Goal: Task Accomplishment & Management: Manage account settings

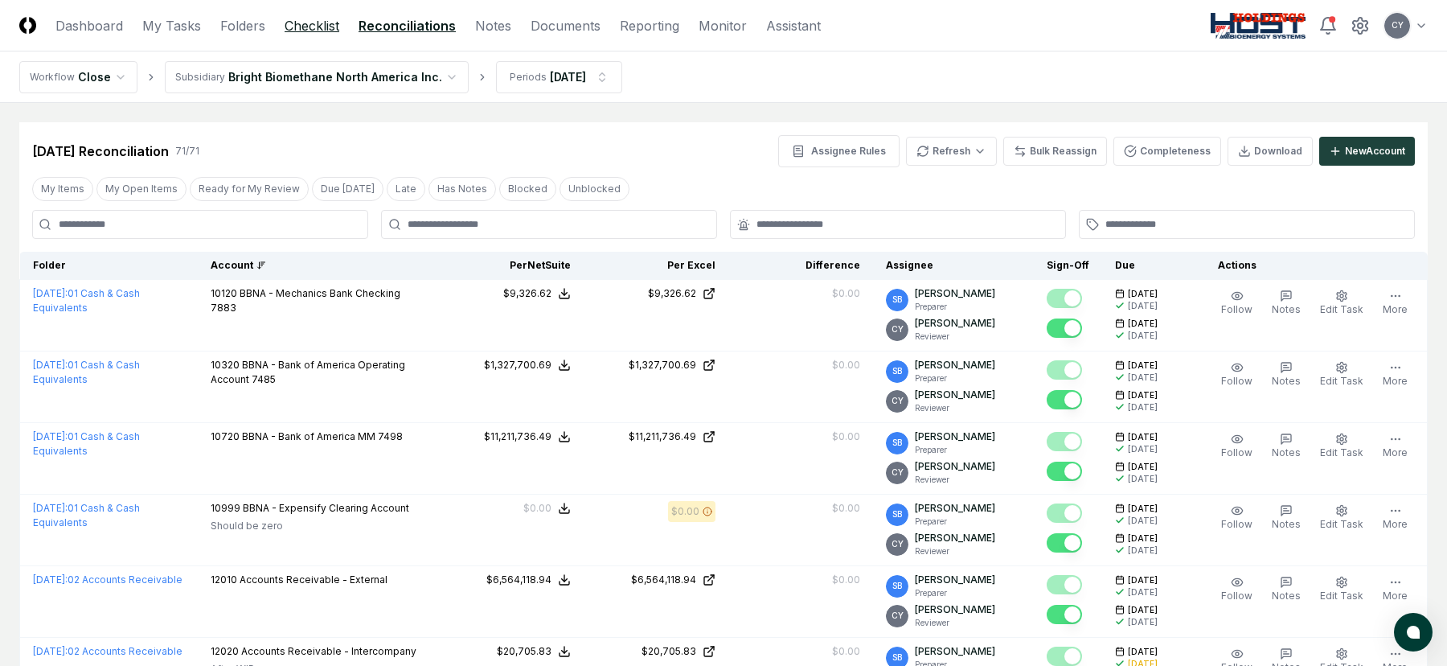
click at [310, 27] on link "Checklist" at bounding box center [312, 25] width 55 height 19
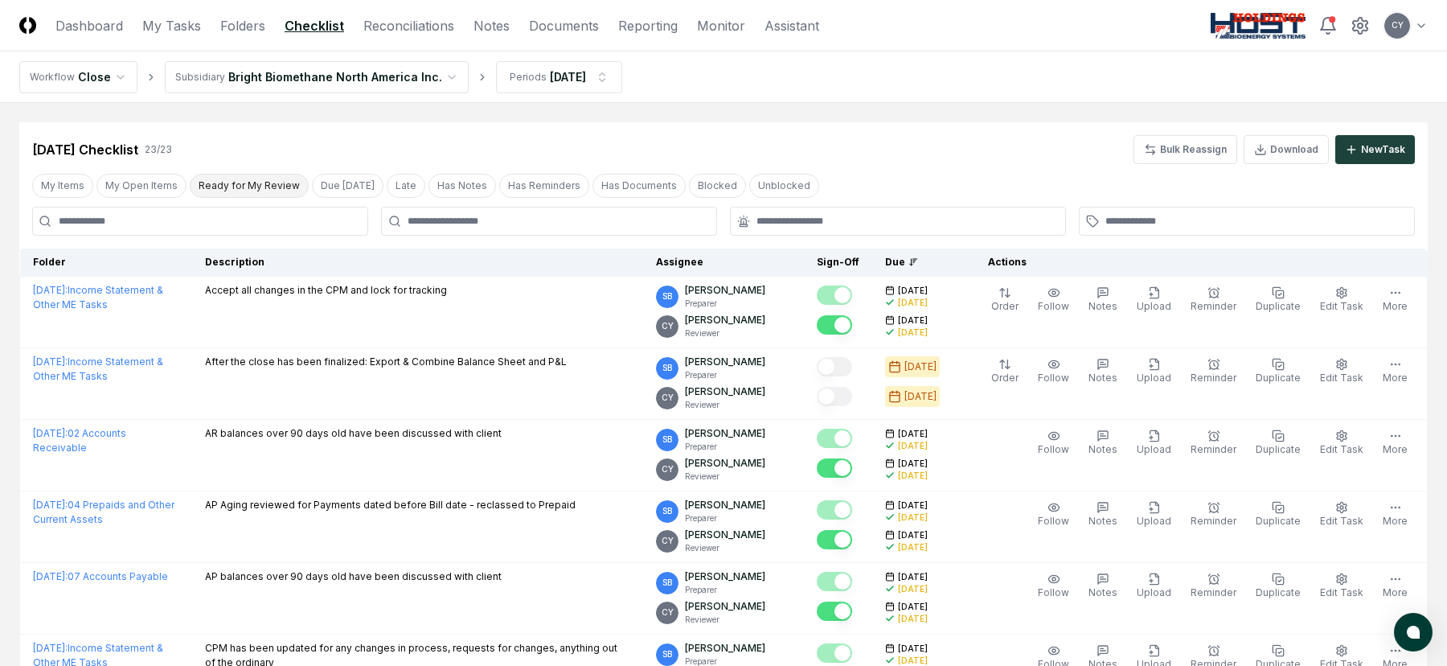
click at [232, 187] on button "Ready for My Review" at bounding box center [249, 186] width 119 height 24
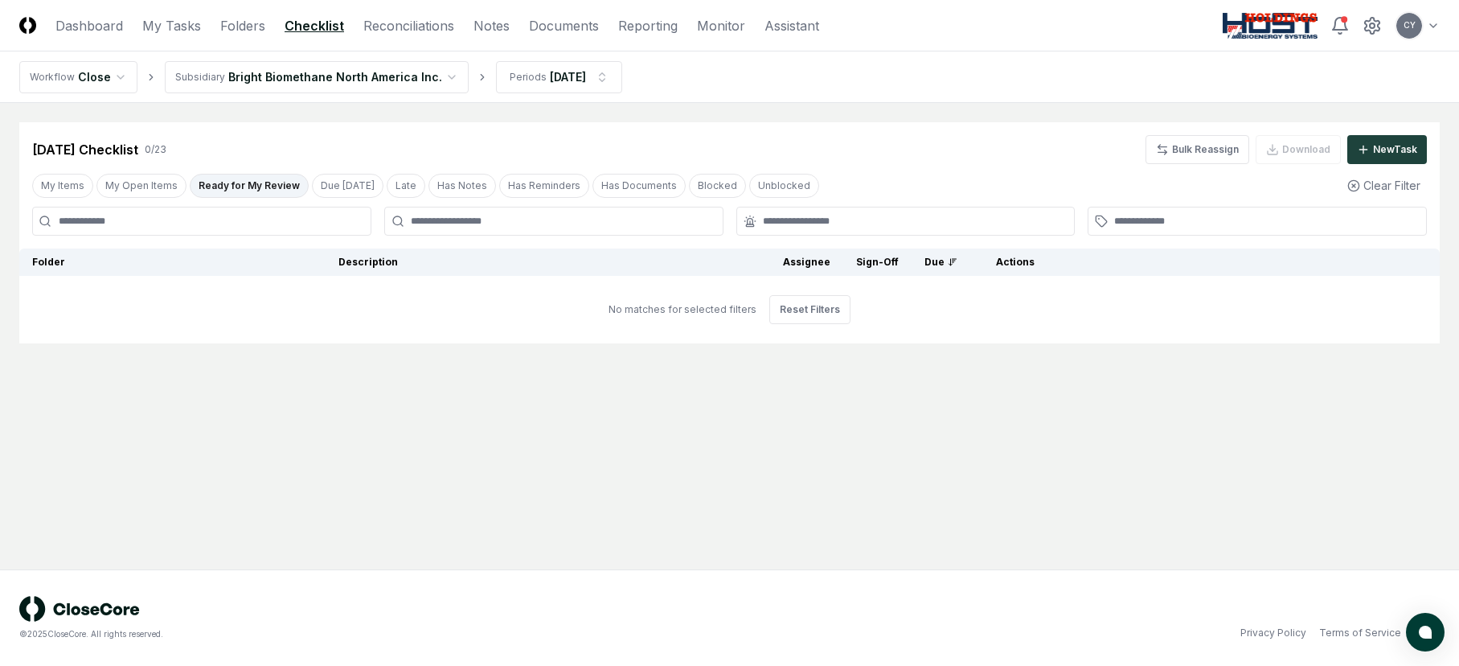
click at [402, 84] on html "CloseCore Dashboard My Tasks Folders Checklist Reconciliations Notes Documents …" at bounding box center [729, 333] width 1459 height 666
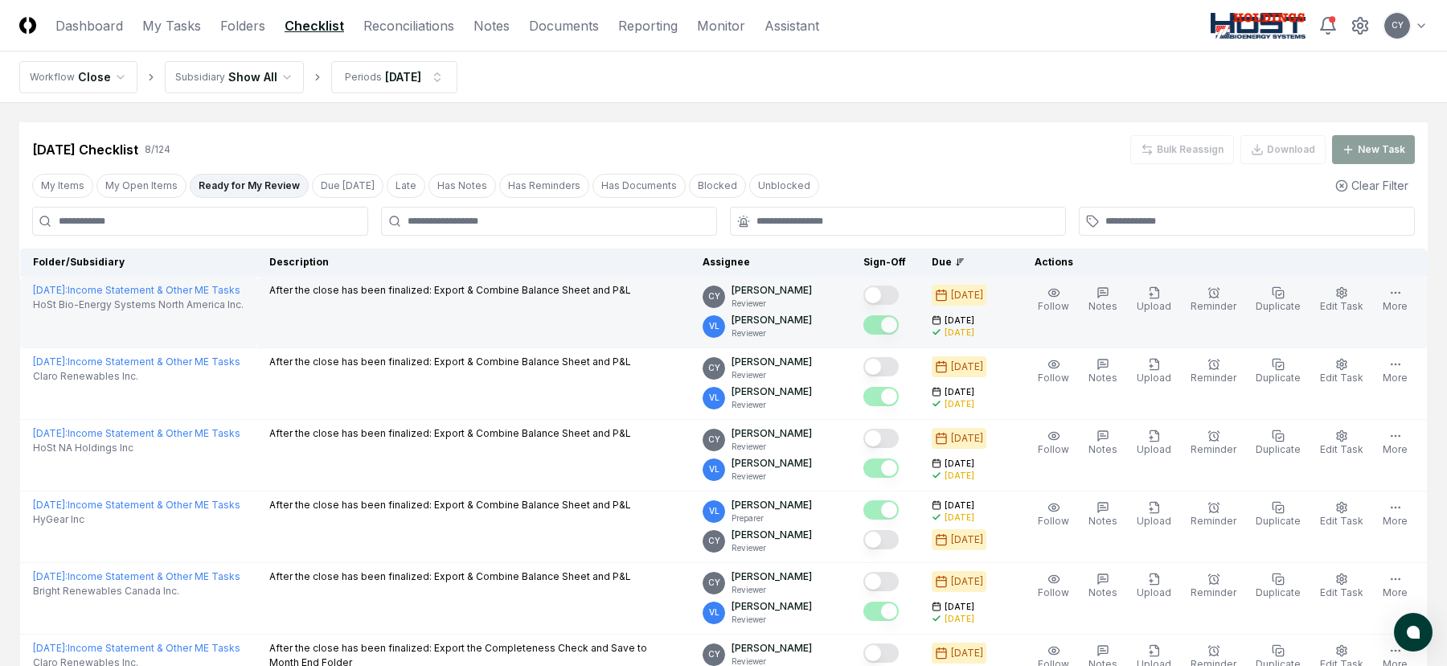
click at [899, 295] on button "Mark complete" at bounding box center [881, 294] width 35 height 19
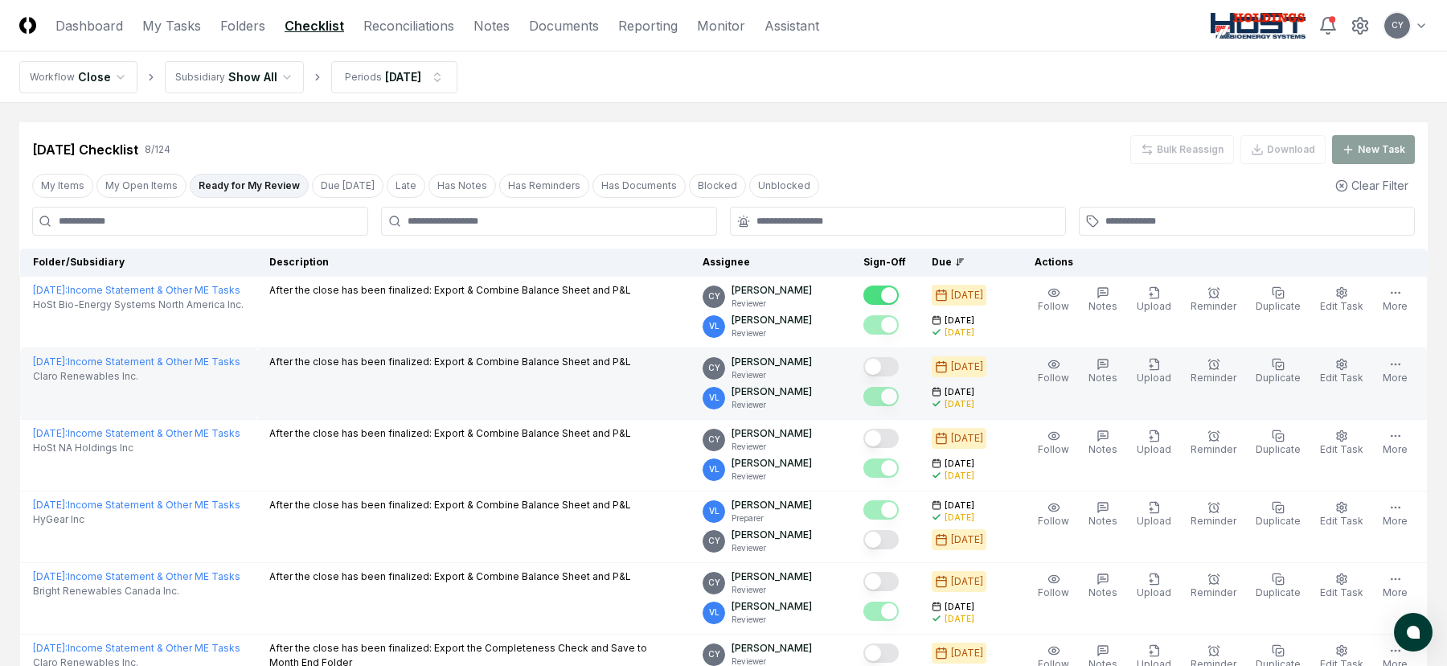
click at [899, 367] on button "Mark complete" at bounding box center [881, 366] width 35 height 19
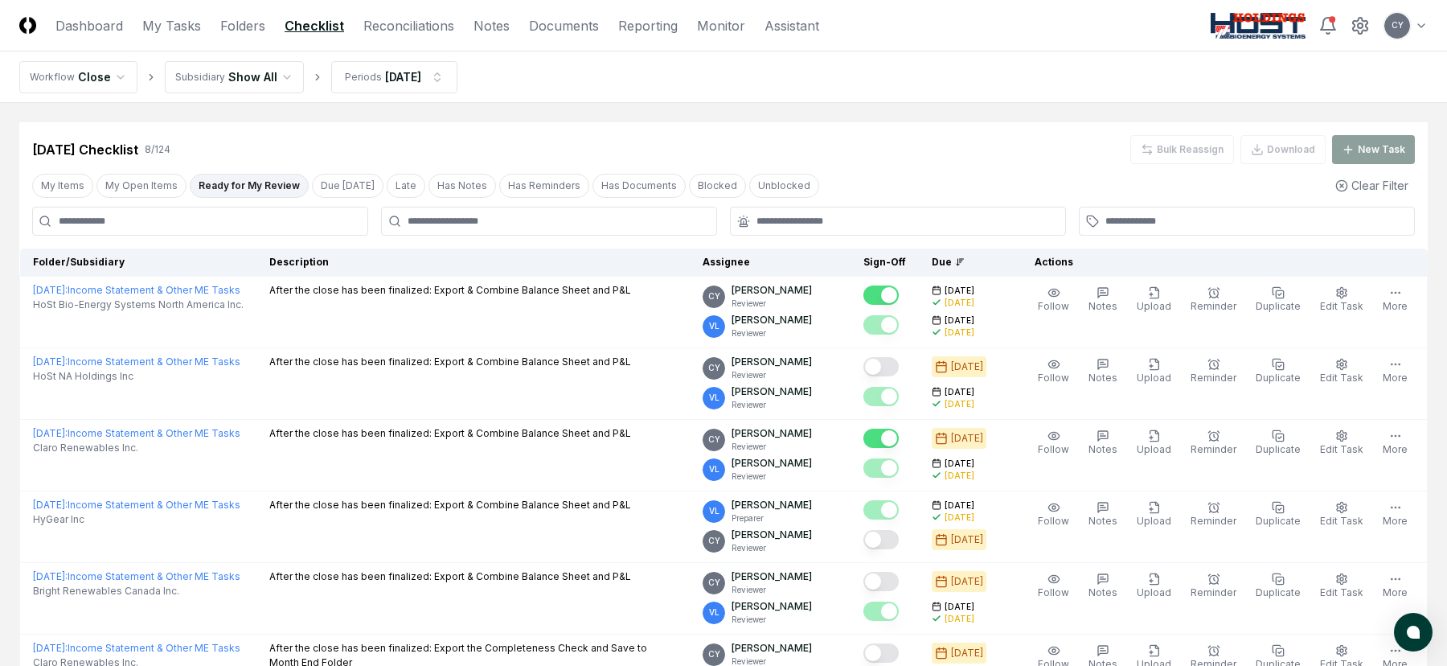
click at [899, 446] on button "Mark complete" at bounding box center [881, 438] width 35 height 19
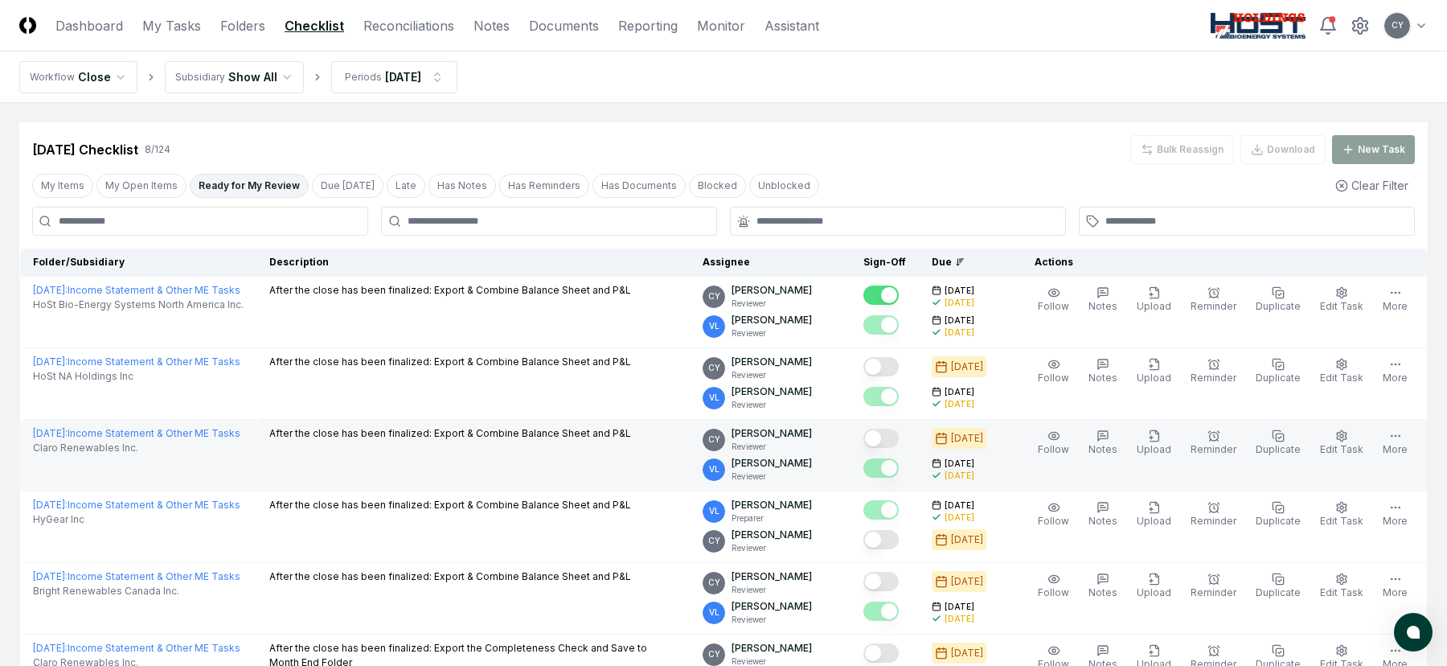
click at [899, 442] on button "Mark complete" at bounding box center [881, 438] width 35 height 19
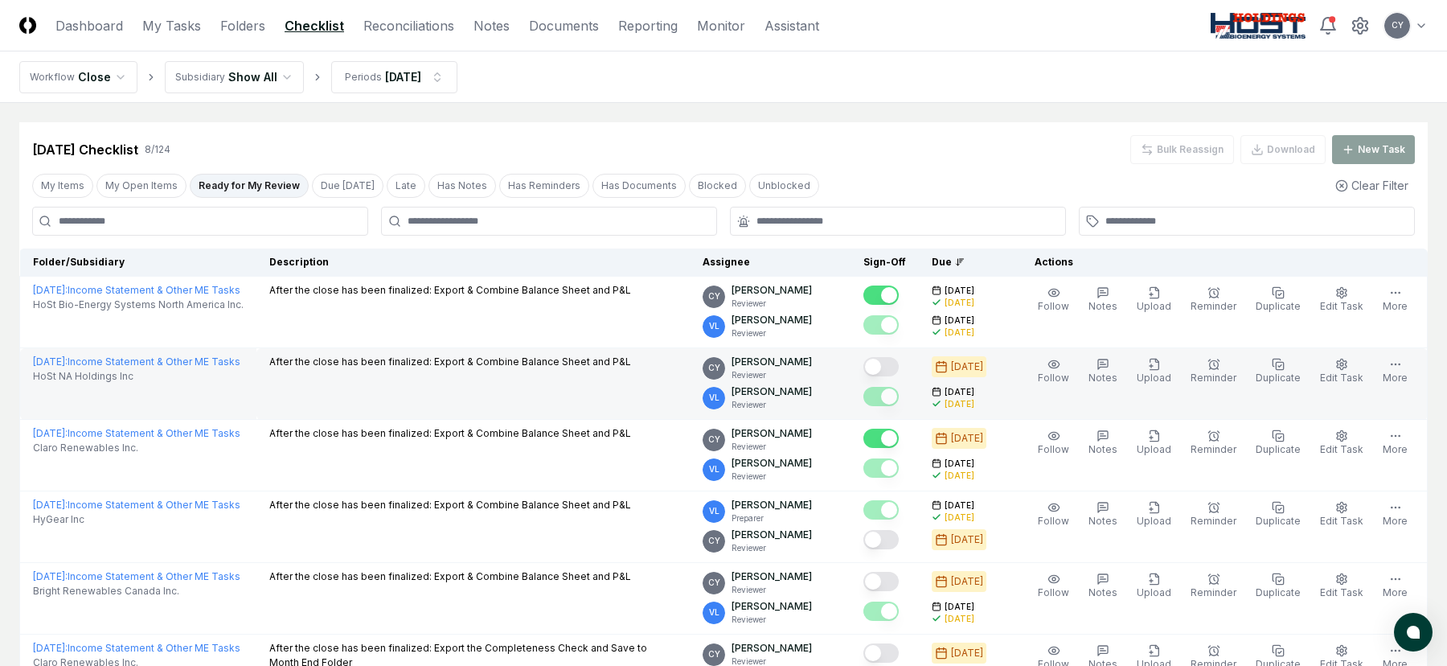
click at [899, 368] on button "Mark complete" at bounding box center [881, 366] width 35 height 19
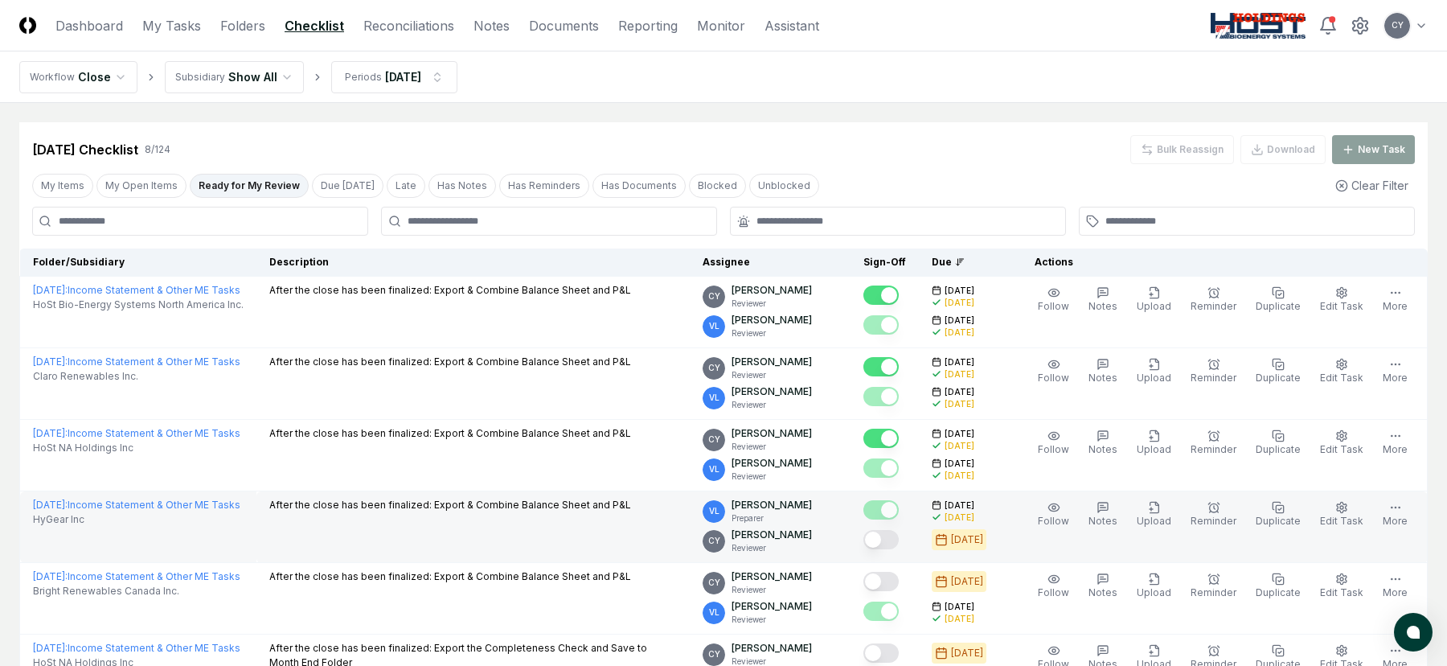
click at [899, 537] on button "Mark complete" at bounding box center [881, 539] width 35 height 19
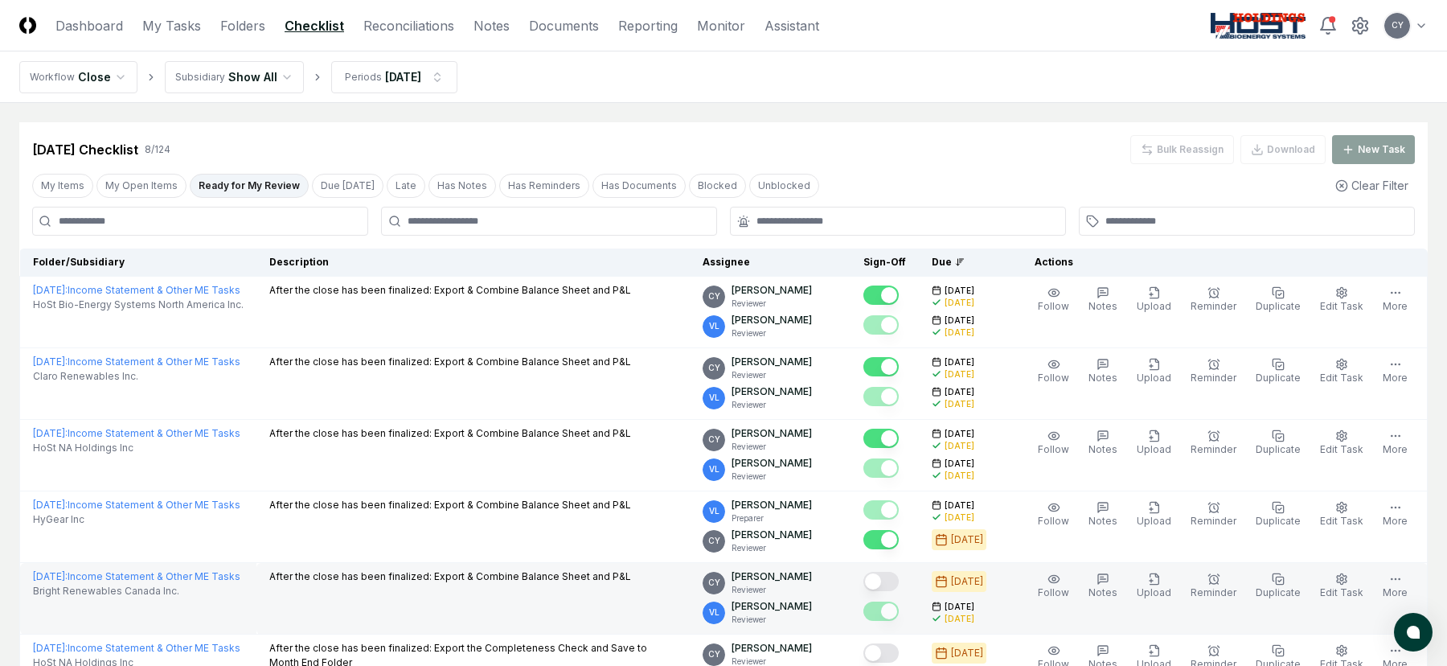
click at [899, 584] on button "Mark complete" at bounding box center [881, 581] width 35 height 19
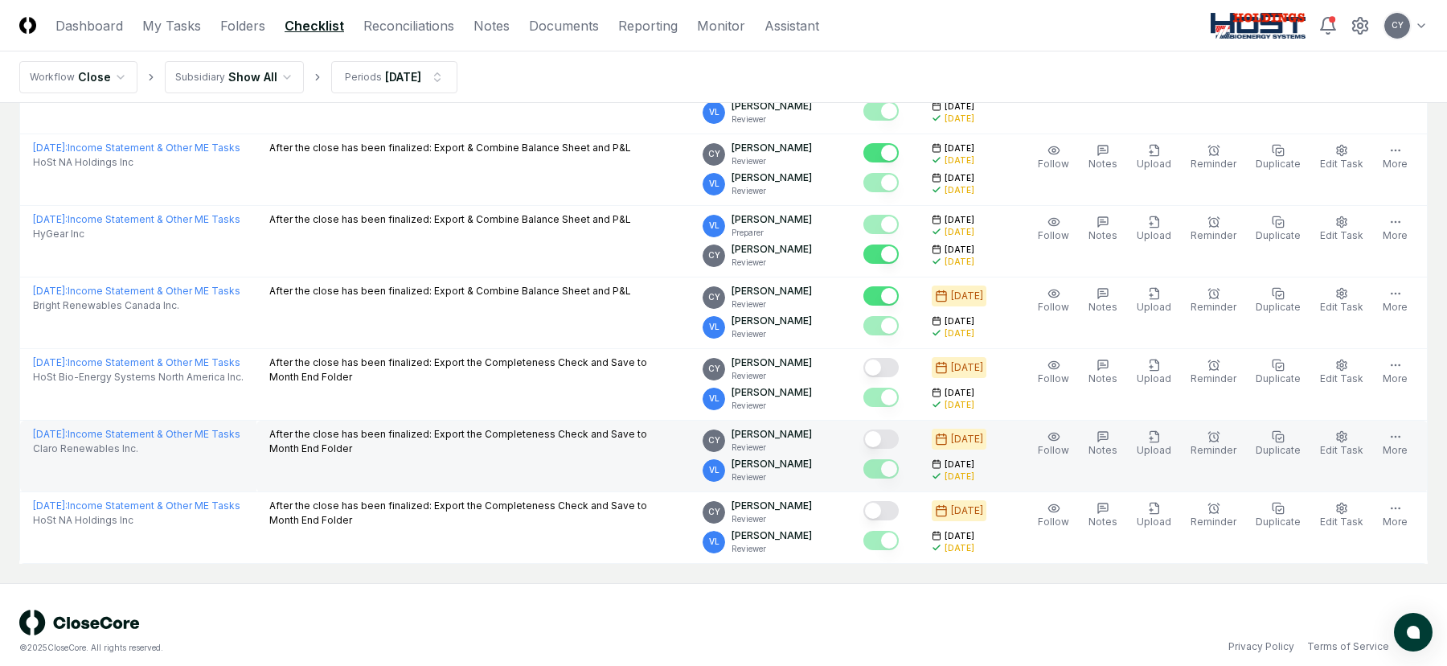
scroll to position [299, 0]
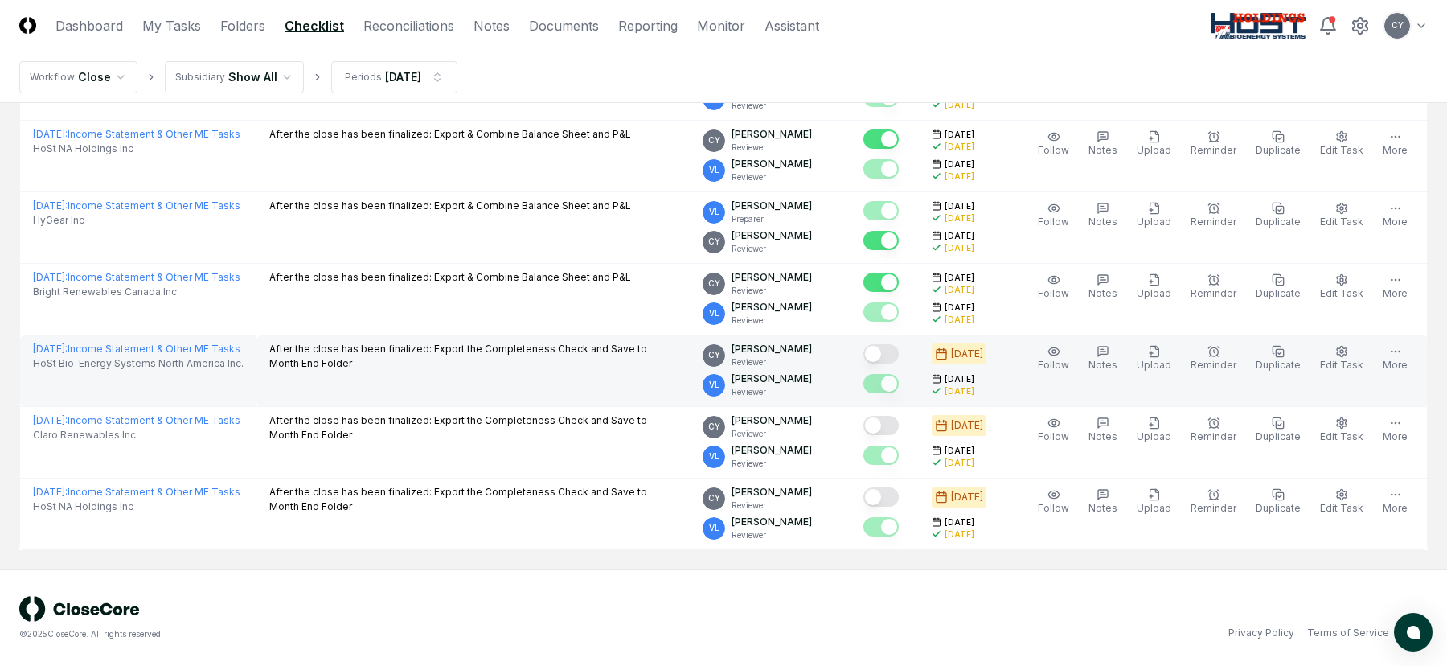
click at [899, 349] on button "Mark complete" at bounding box center [881, 353] width 35 height 19
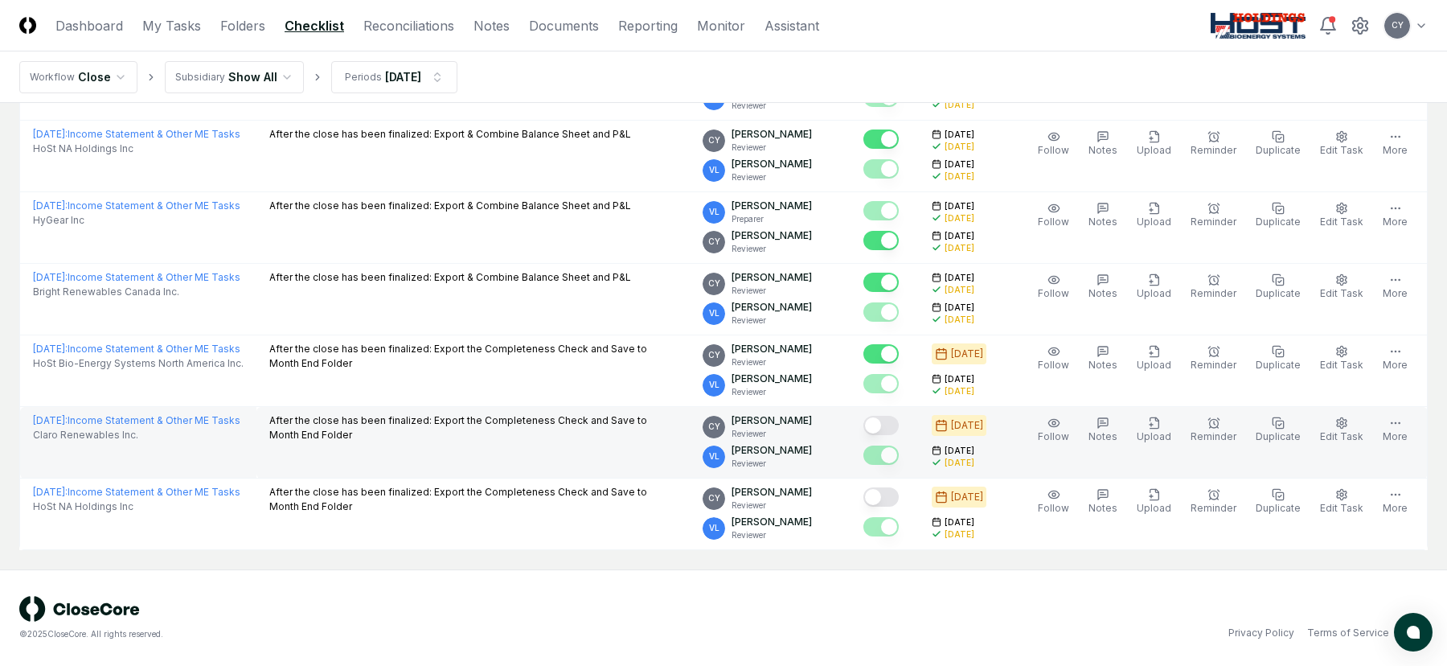
click at [899, 425] on button "Mark complete" at bounding box center [881, 425] width 35 height 19
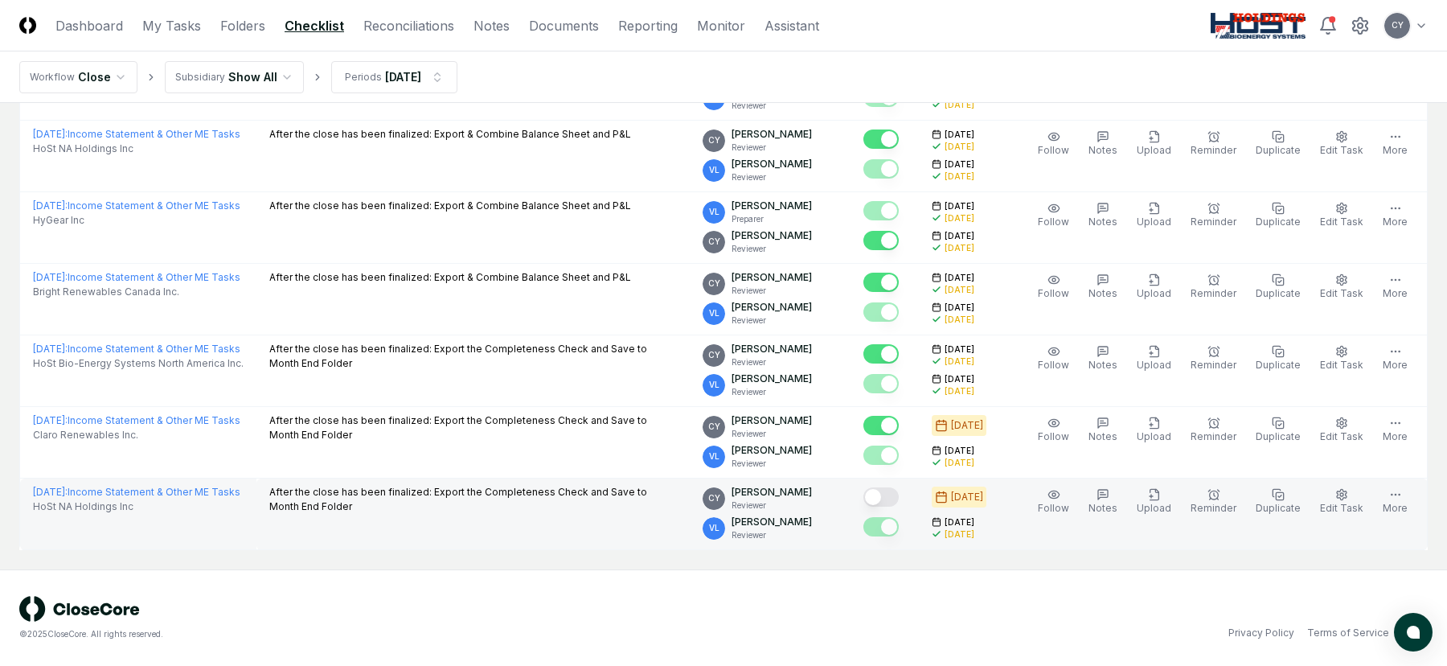
click at [899, 503] on button "Mark complete" at bounding box center [881, 496] width 35 height 19
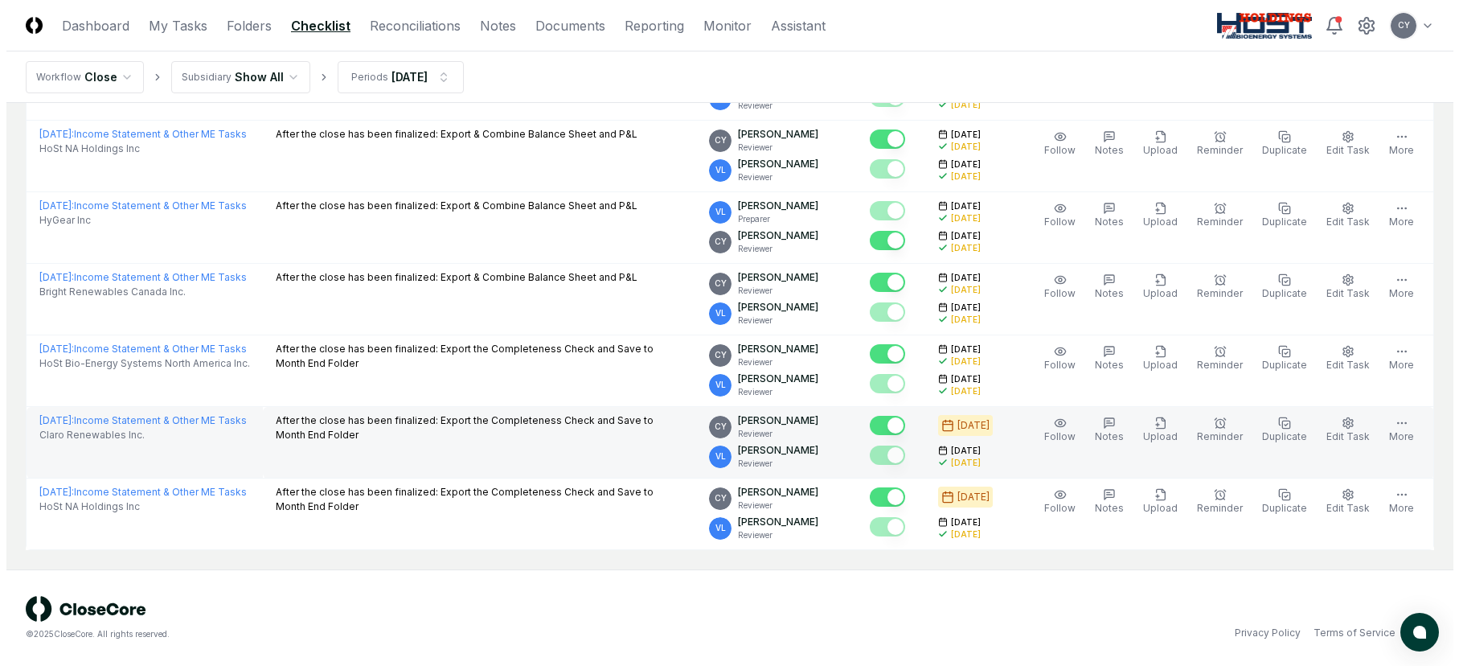
scroll to position [0, 0]
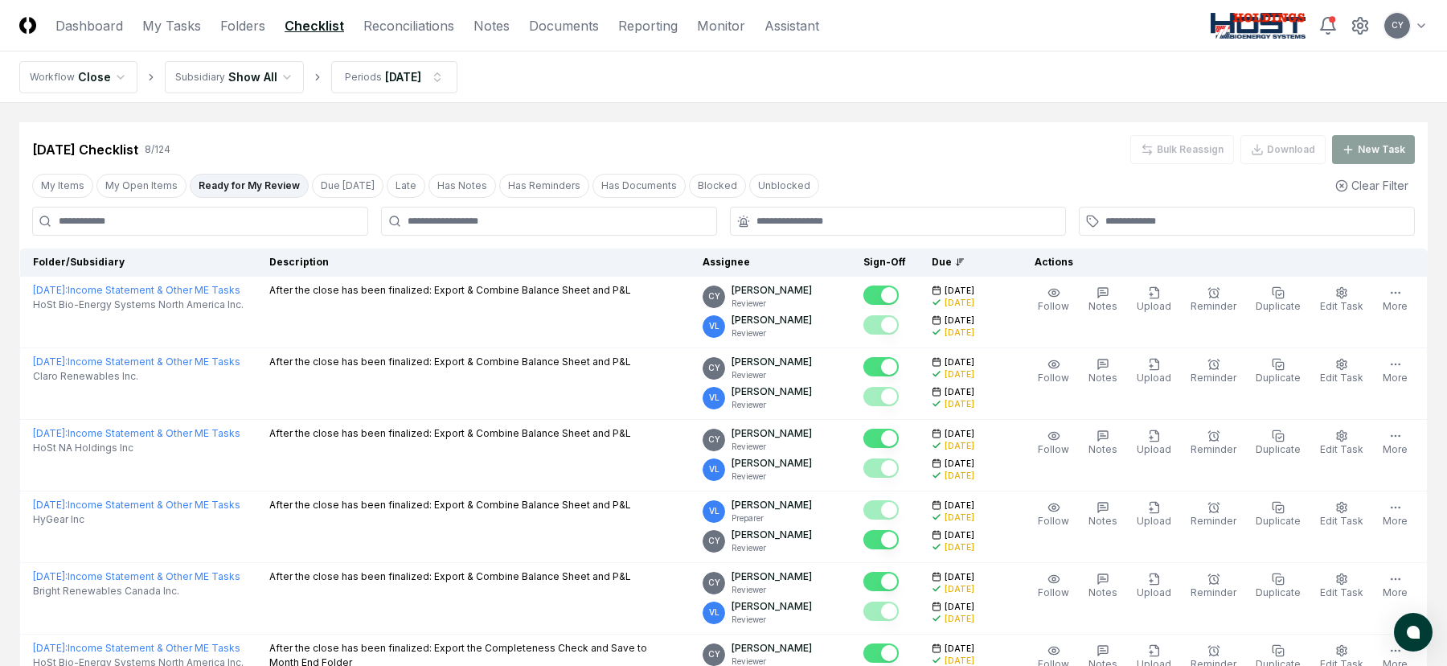
click at [572, 136] on div "[DATE] Checklist 8 / 124 Bulk Reassign Download New Task" at bounding box center [723, 149] width 1383 height 29
click at [681, 133] on div "[DATE] Checklist 8 / 124 Bulk Reassign Download New Task" at bounding box center [723, 143] width 1409 height 42
click at [616, 140] on div "[DATE] Checklist 8 / 124 Bulk Reassign Download New Task" at bounding box center [723, 149] width 1383 height 29
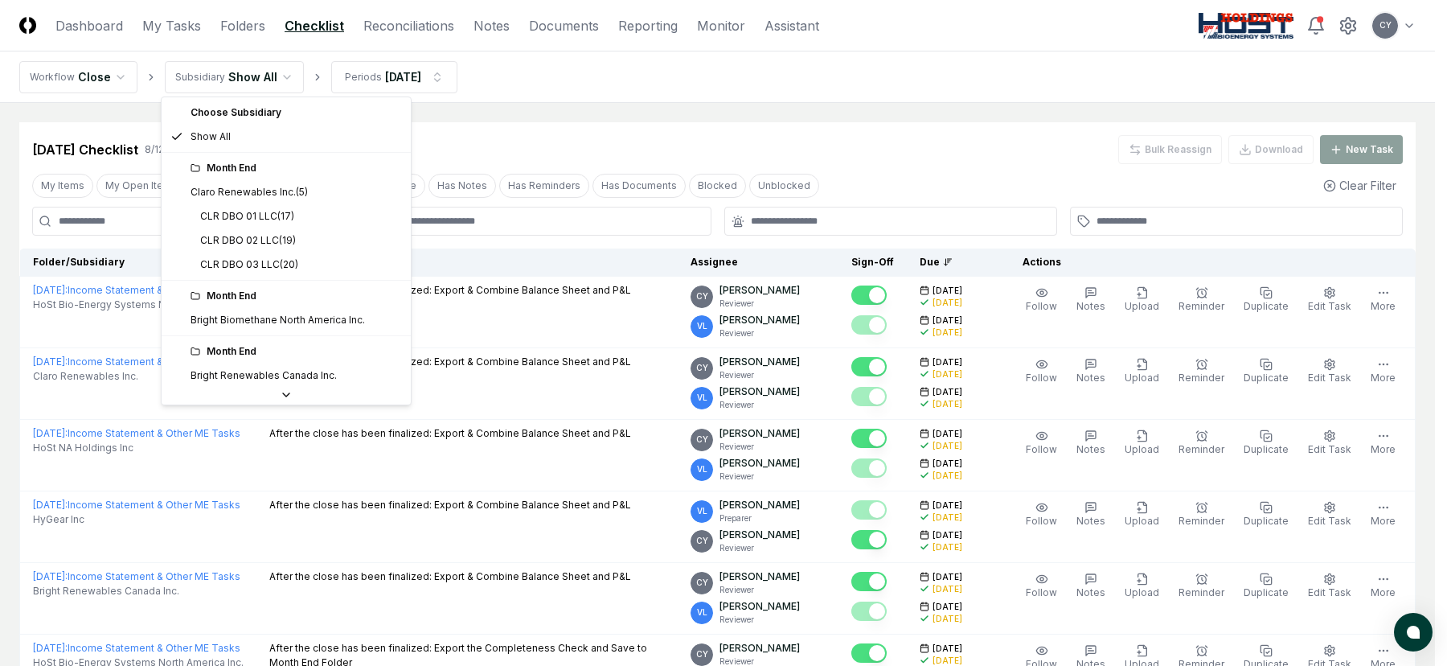
click at [265, 78] on html "CloseCore Dashboard My Tasks Folders Checklist Reconciliations Notes Documents …" at bounding box center [723, 482] width 1447 height 965
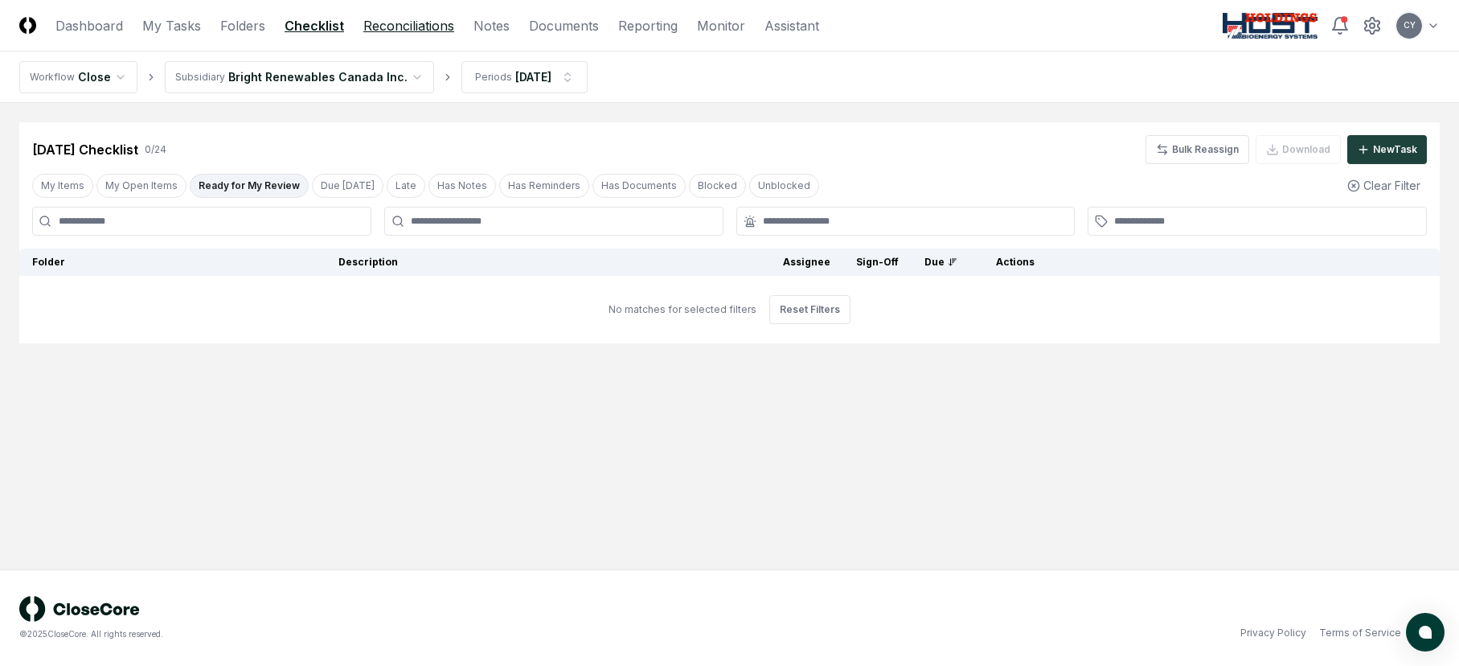
drag, startPoint x: 413, startPoint y: 19, endPoint x: 438, endPoint y: 31, distance: 27.4
click at [413, 19] on link "Reconciliations" at bounding box center [408, 25] width 91 height 19
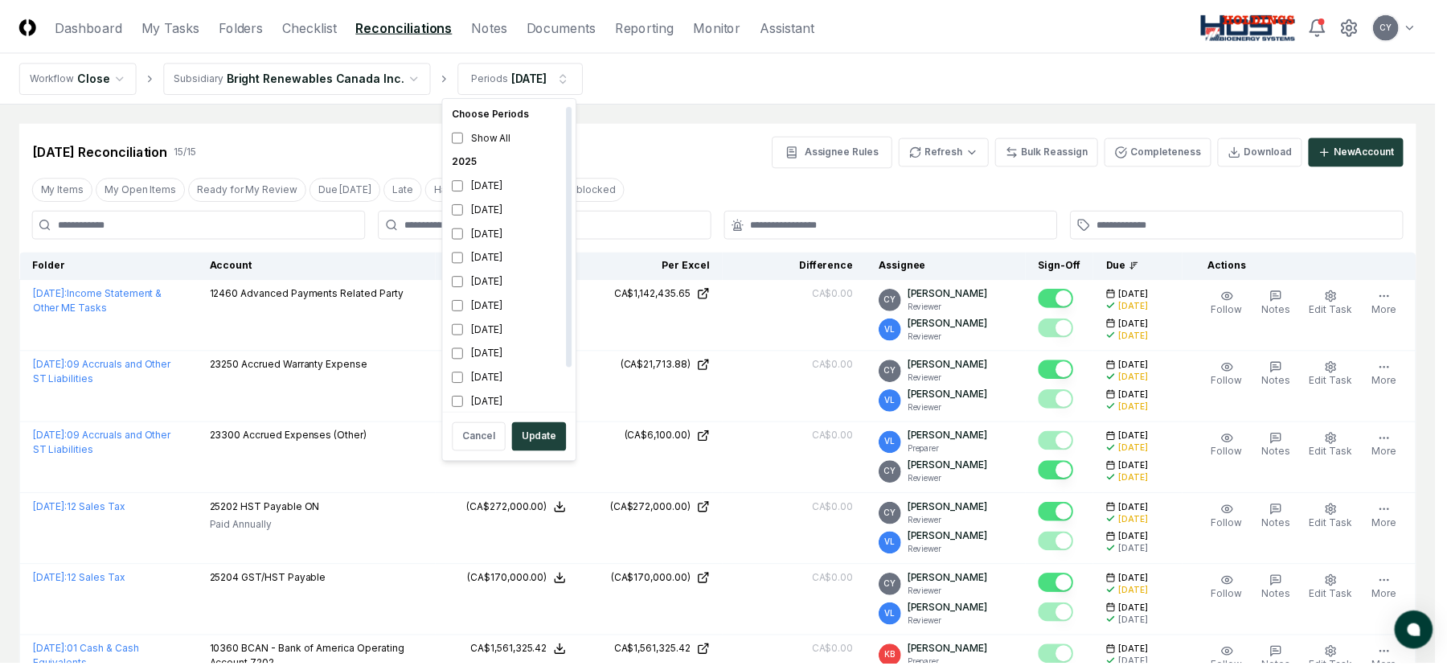
scroll to position [5, 0]
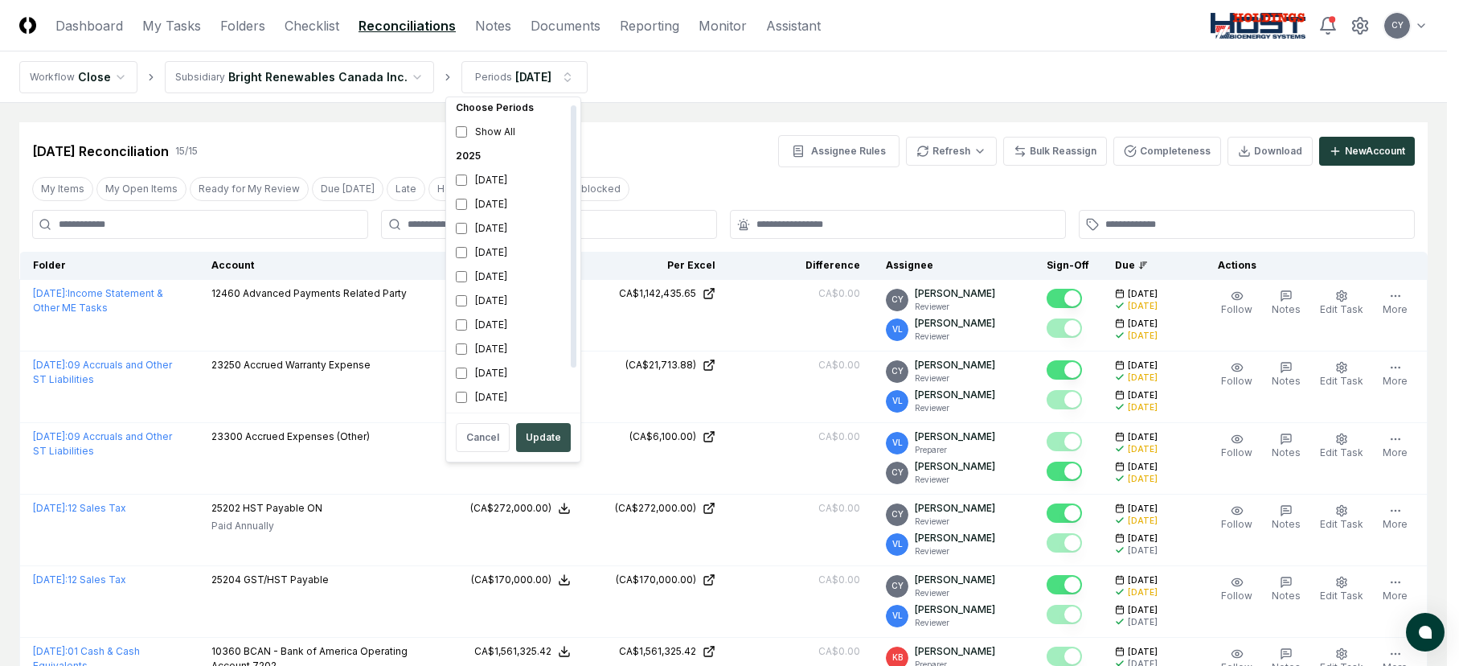
click at [540, 441] on button "Update" at bounding box center [543, 437] width 55 height 29
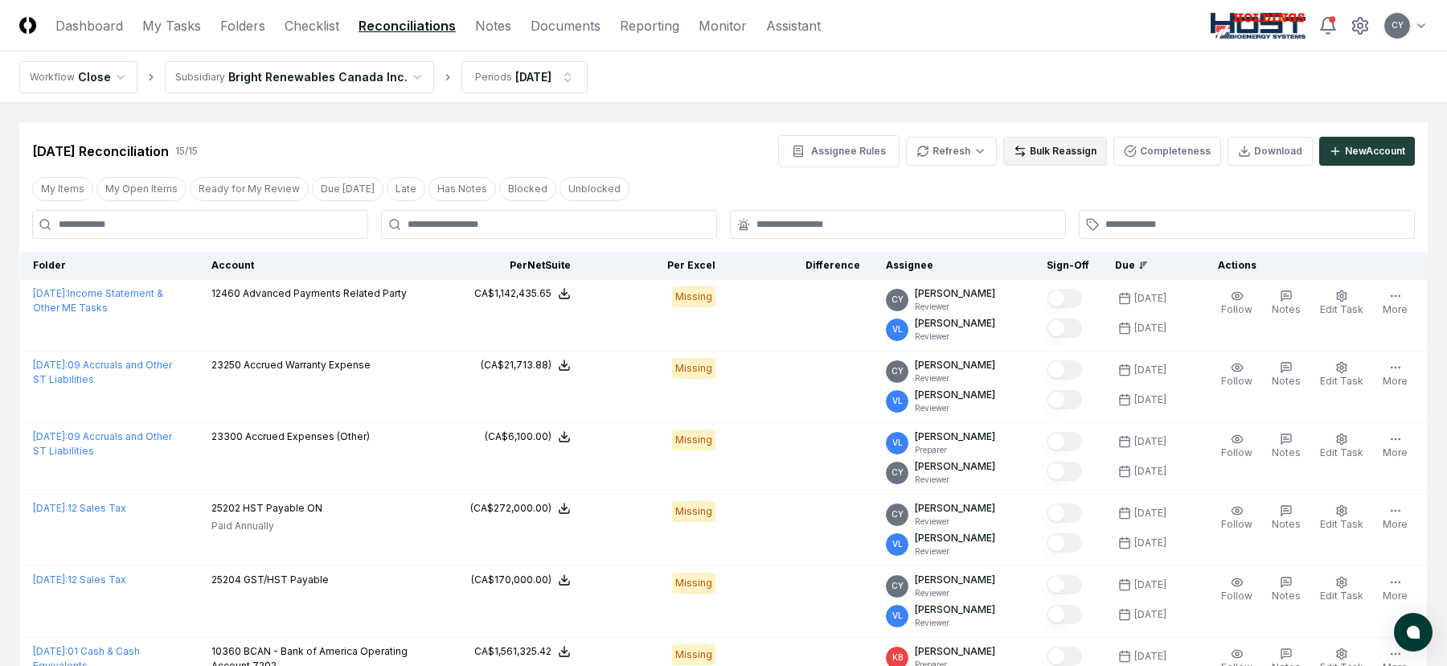
click at [1072, 149] on button "Bulk Reassign" at bounding box center [1056, 151] width 104 height 29
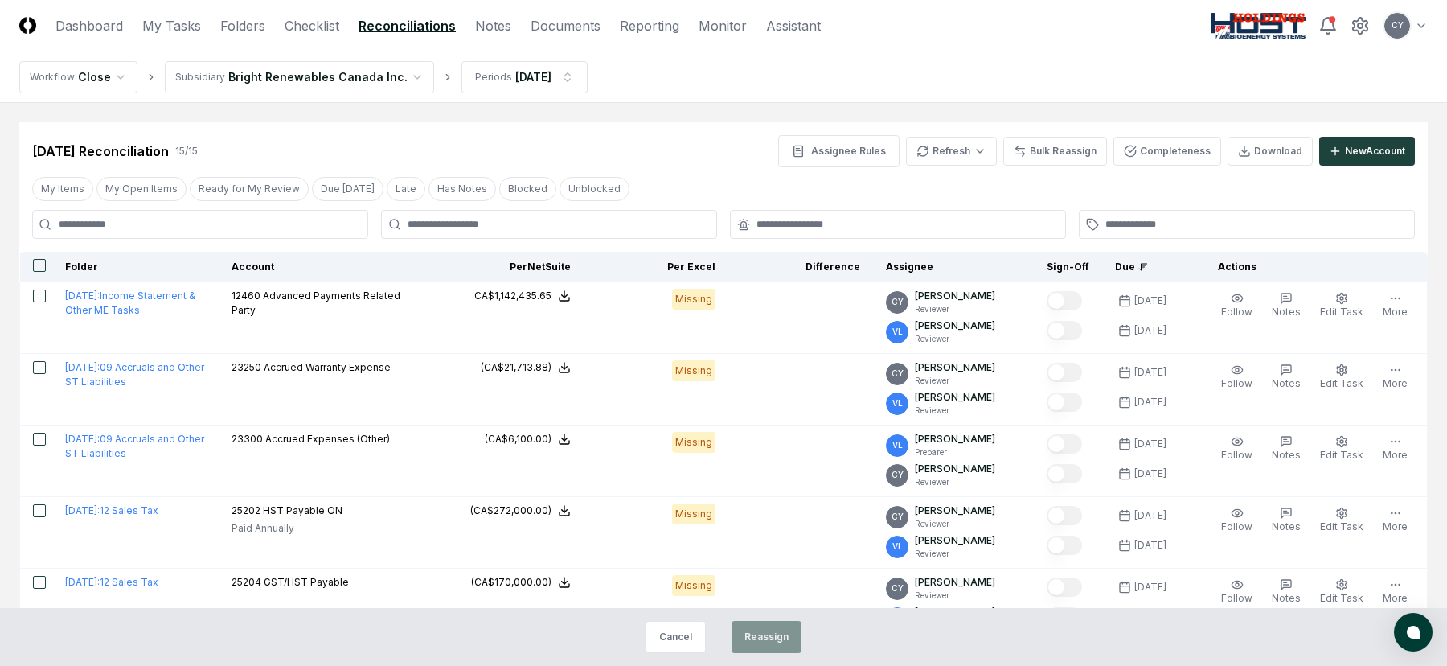
click at [41, 268] on button "button" at bounding box center [39, 265] width 13 height 13
click at [765, 634] on button "Reassign" at bounding box center [767, 637] width 70 height 32
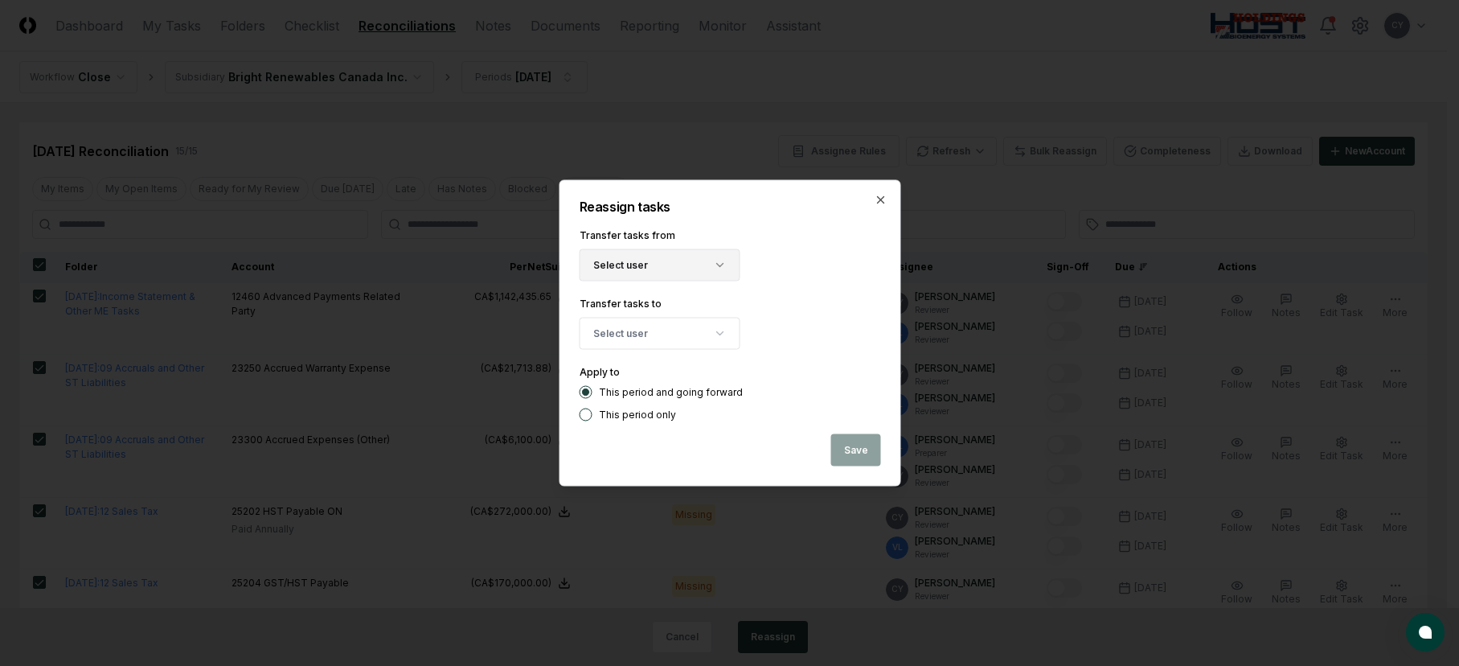
click at [703, 271] on button "Select user" at bounding box center [659, 265] width 161 height 32
click at [654, 360] on div "[PERSON_NAME]" at bounding box center [667, 361] width 79 height 14
click at [659, 338] on button "Select user" at bounding box center [659, 334] width 161 height 32
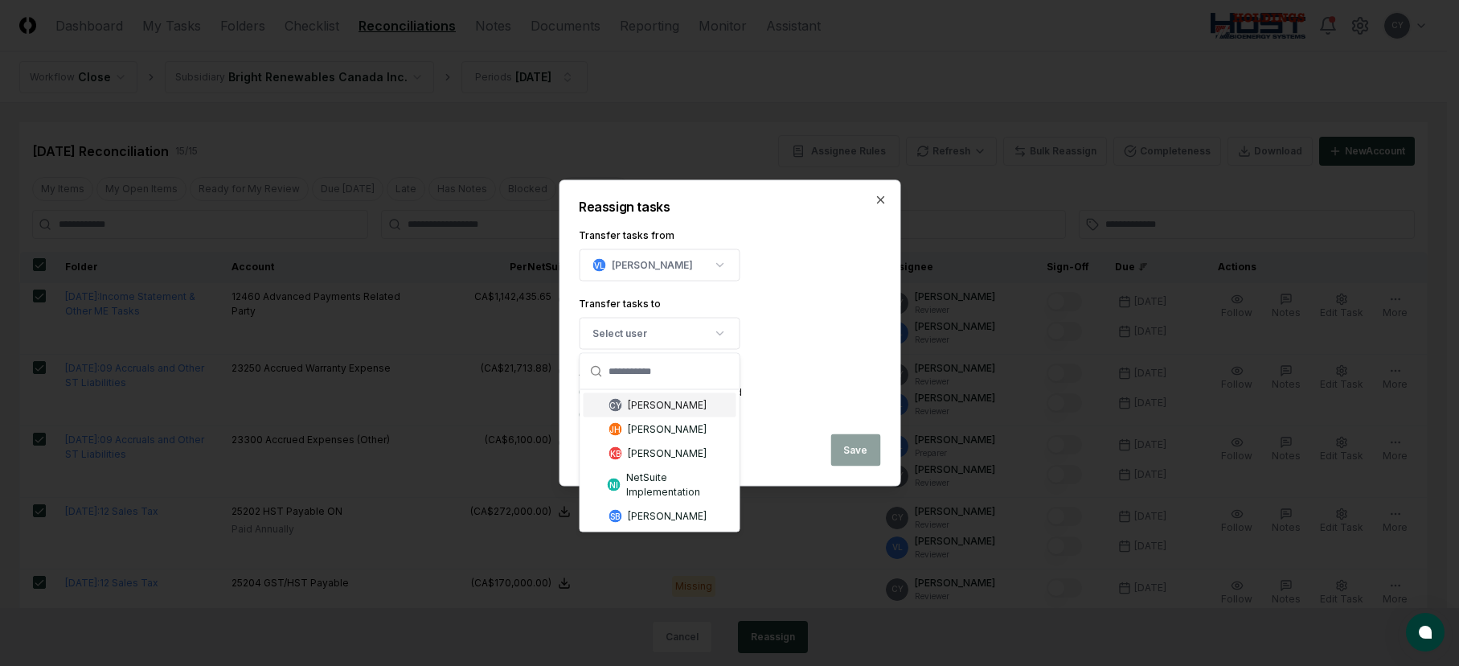
click at [829, 269] on div "[PERSON_NAME]" at bounding box center [730, 265] width 302 height 32
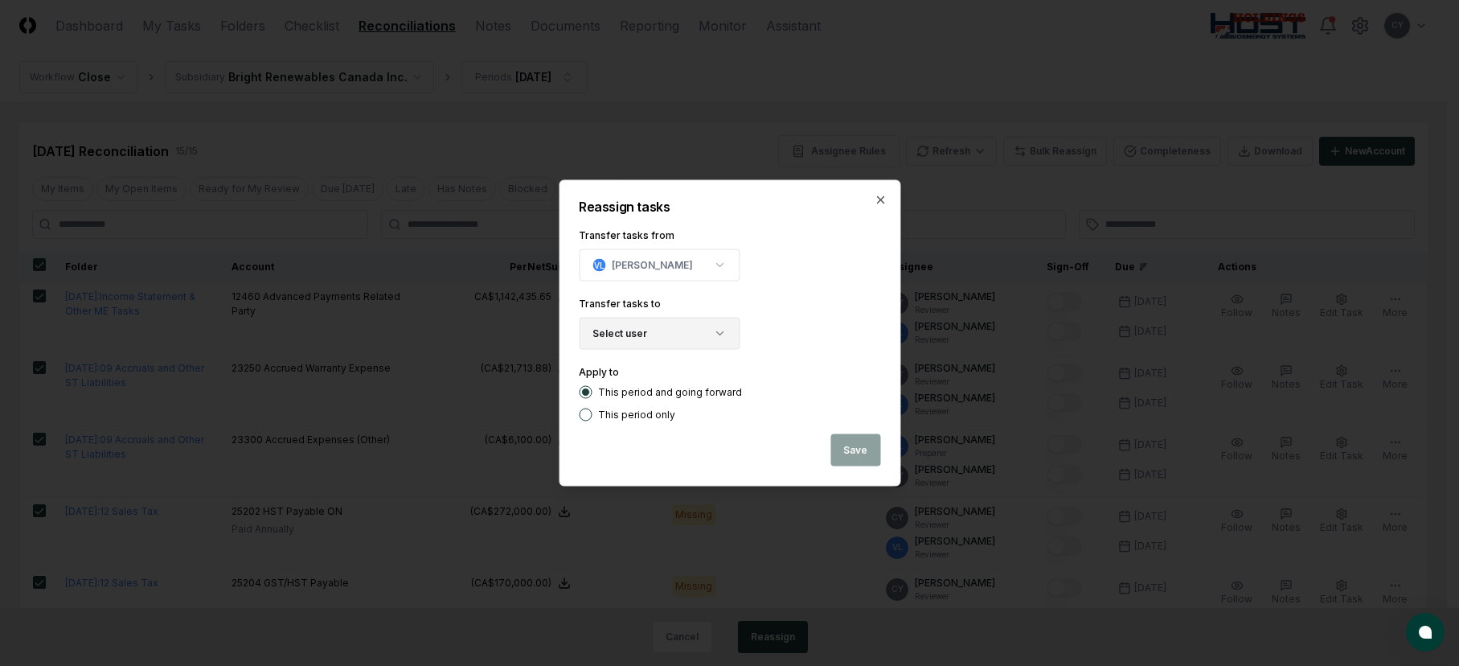
click at [701, 343] on button "Select user" at bounding box center [659, 334] width 161 height 32
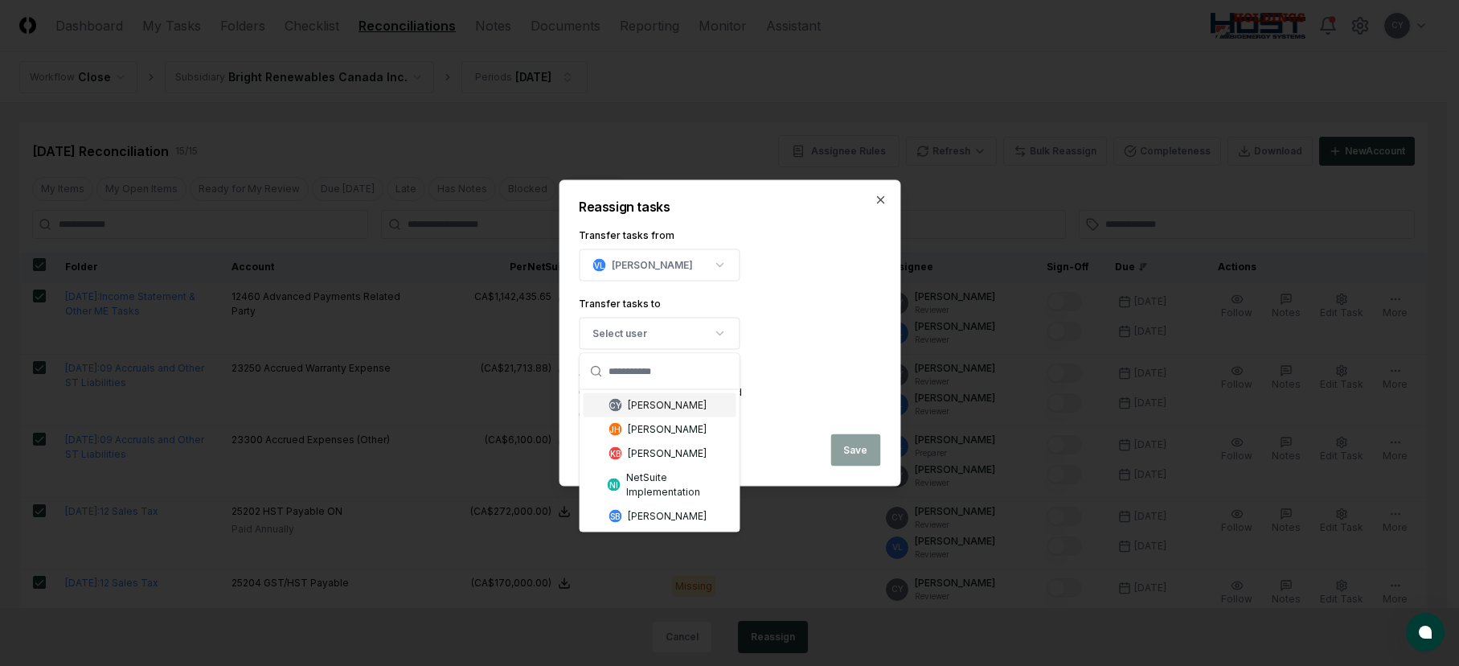
click at [821, 283] on form "Transfer tasks from [PERSON_NAME] Transfer tasks to Select user [PERSON_NAME] […" at bounding box center [730, 323] width 302 height 195
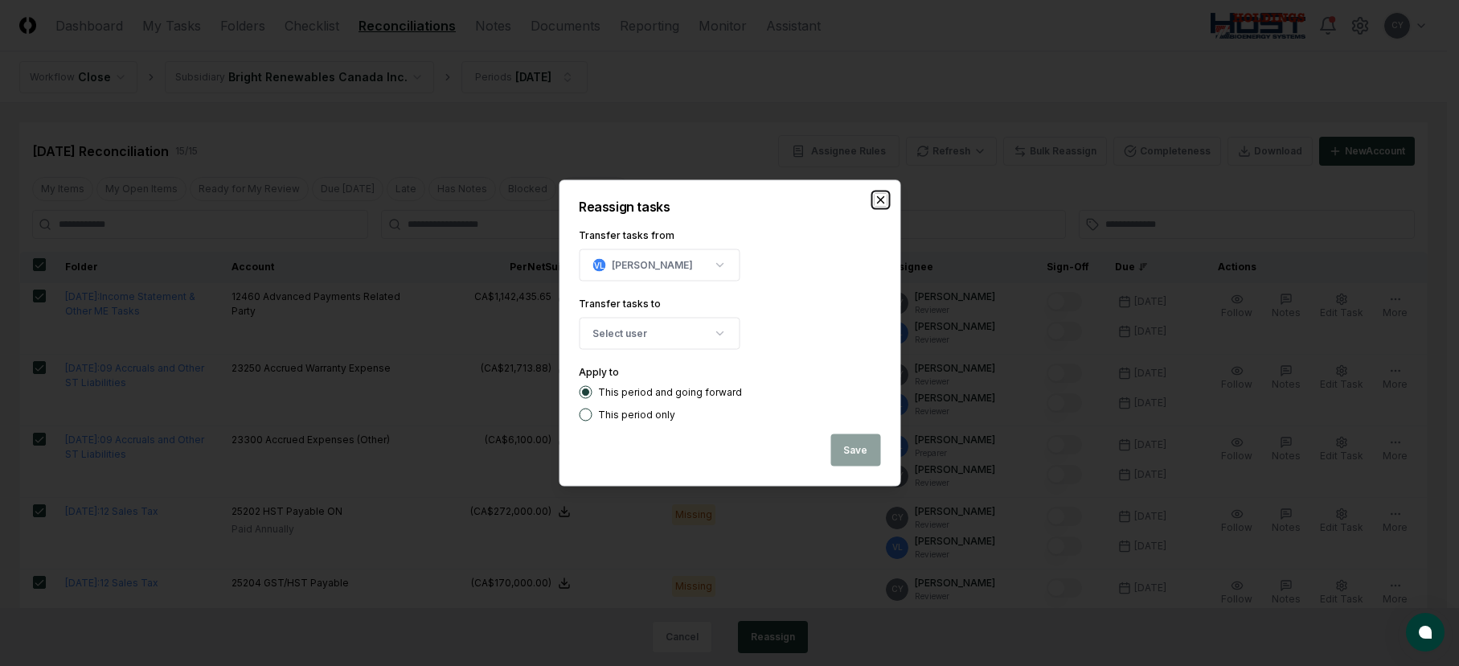
click at [882, 198] on icon "button" at bounding box center [880, 200] width 6 height 6
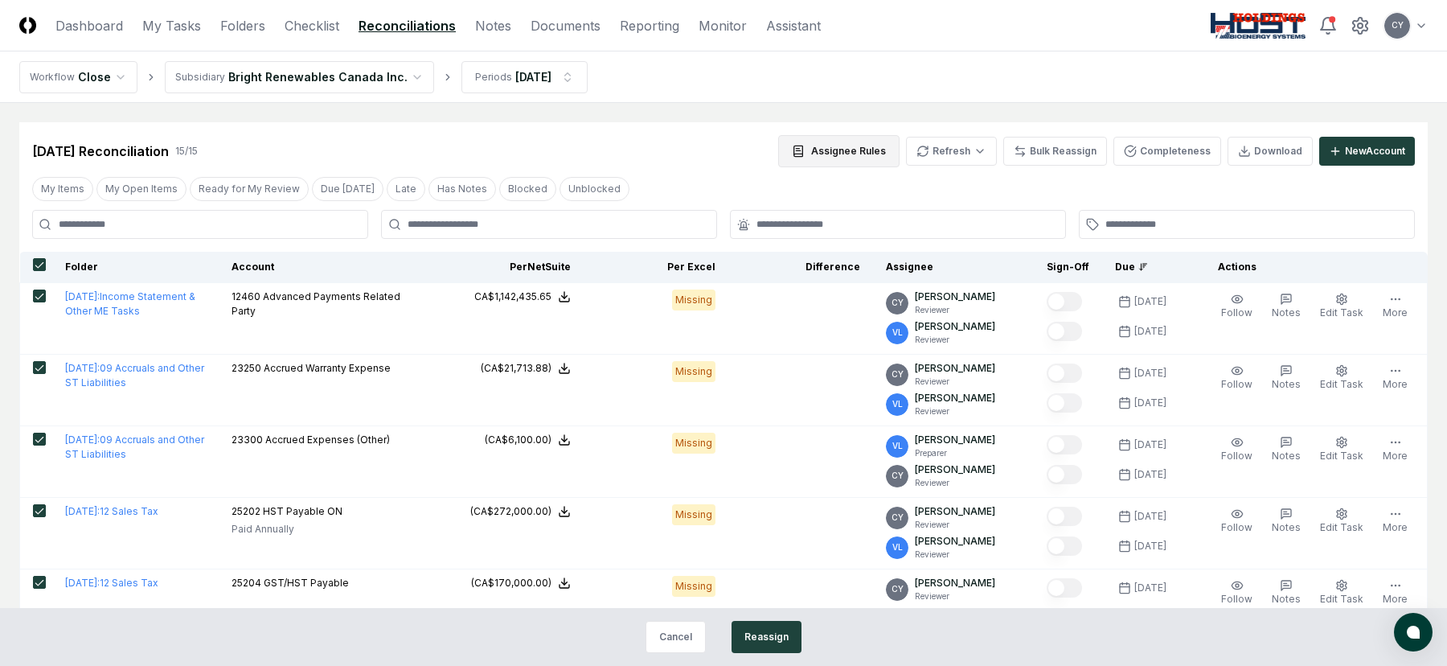
click at [861, 146] on button "Assignee Rules" at bounding box center [838, 151] width 121 height 32
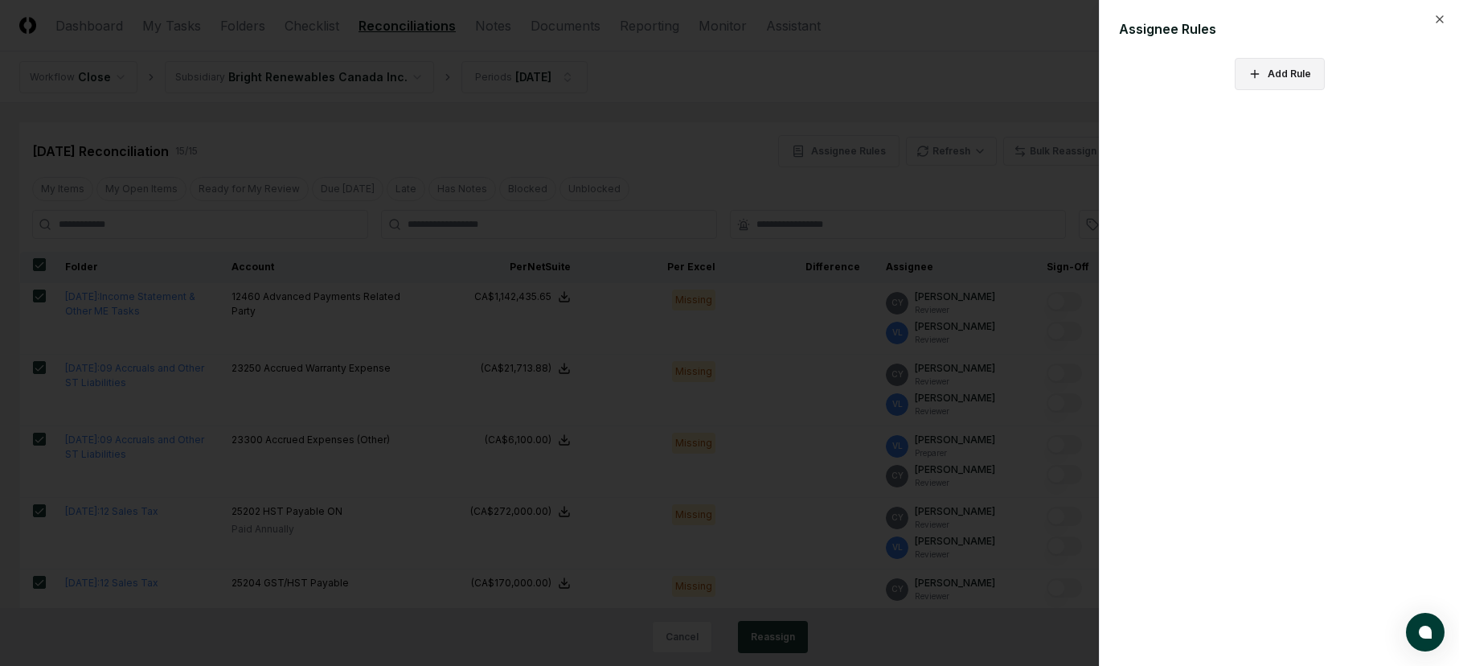
click at [1286, 81] on button "Add Rule" at bounding box center [1280, 74] width 90 height 32
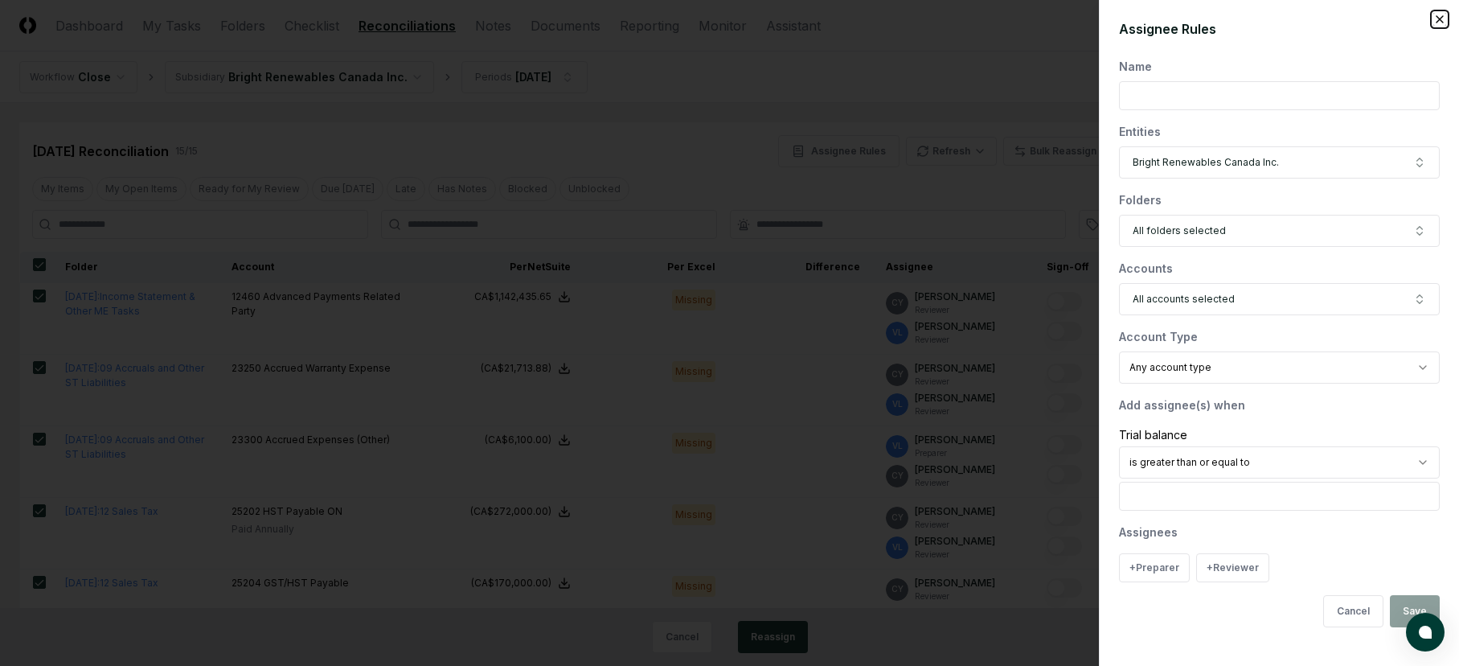
click at [1436, 19] on icon "button" at bounding box center [1440, 19] width 13 height 13
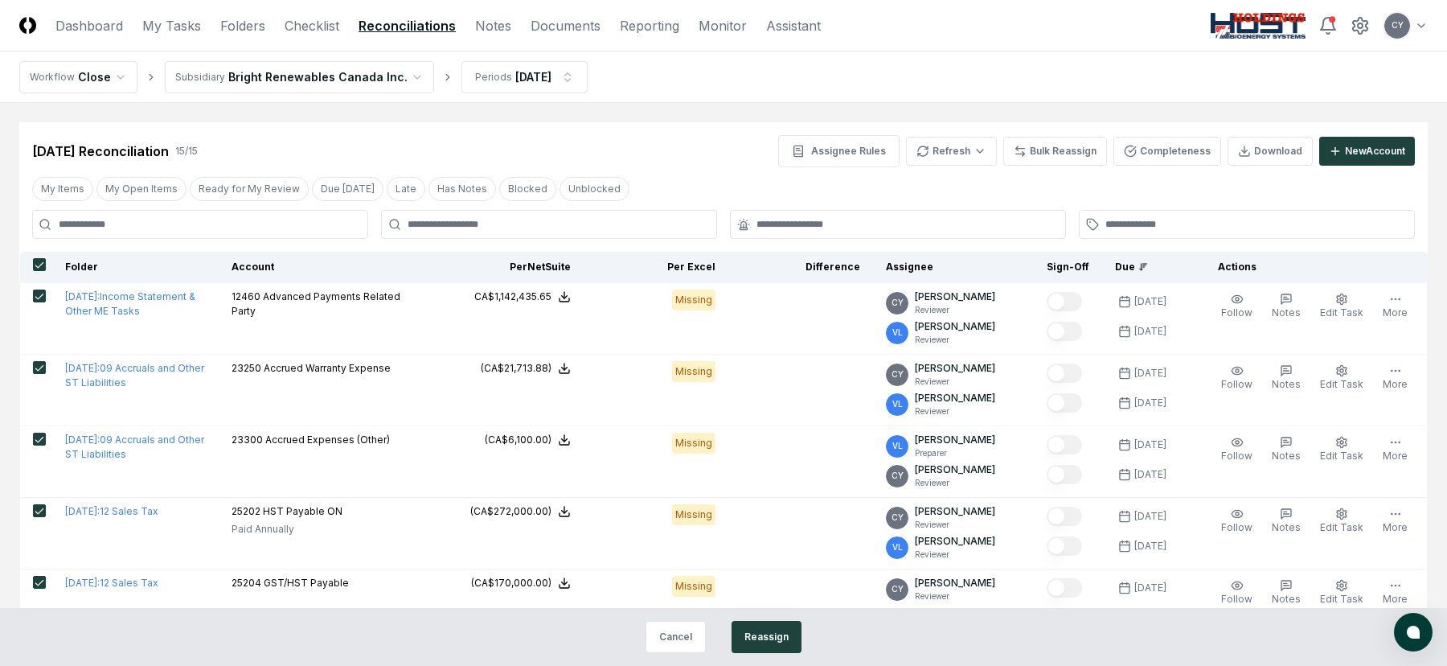
click at [39, 265] on button "button" at bounding box center [39, 264] width 13 height 13
